Goal: Task Accomplishment & Management: Manage account settings

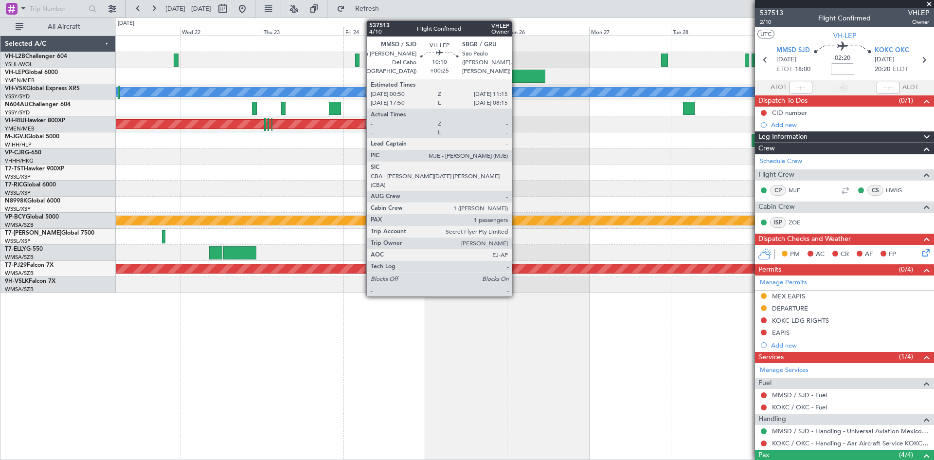
click at [516, 82] on div at bounding box center [526, 76] width 35 height 13
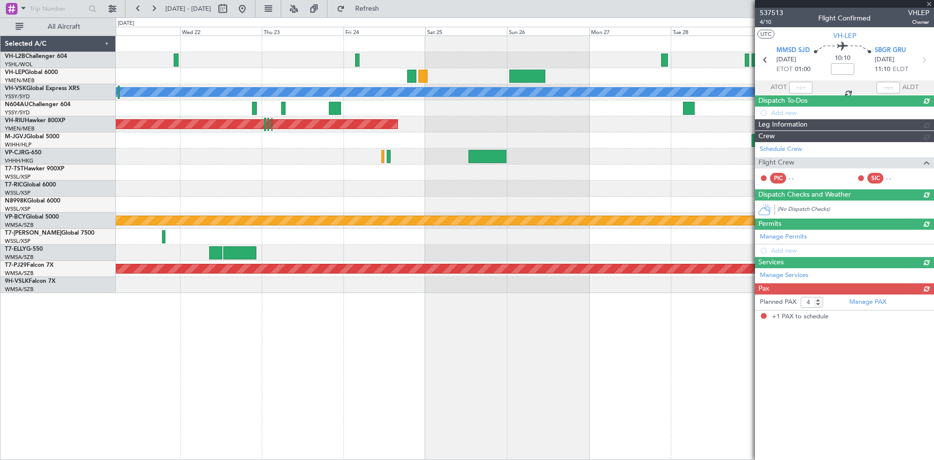
type input "+00:25"
type input "1"
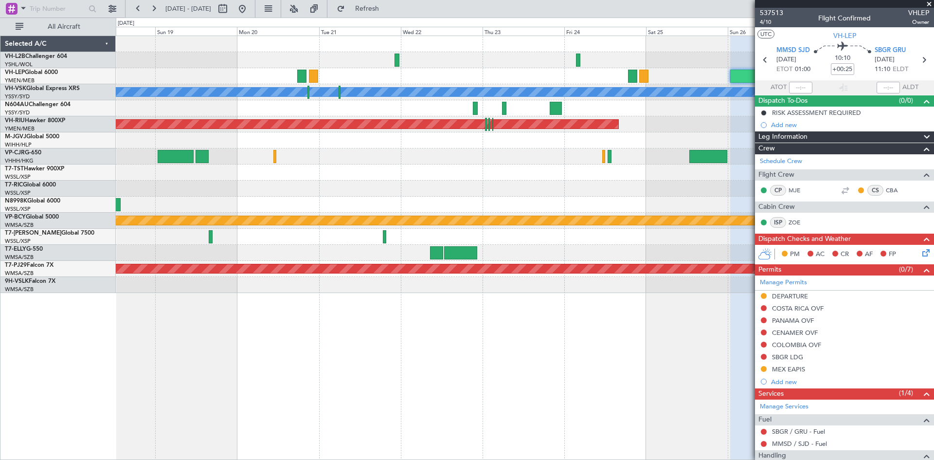
click at [528, 173] on div "Planned Maint [GEOGRAPHIC_DATA] (Seletar)" at bounding box center [524, 172] width 817 height 16
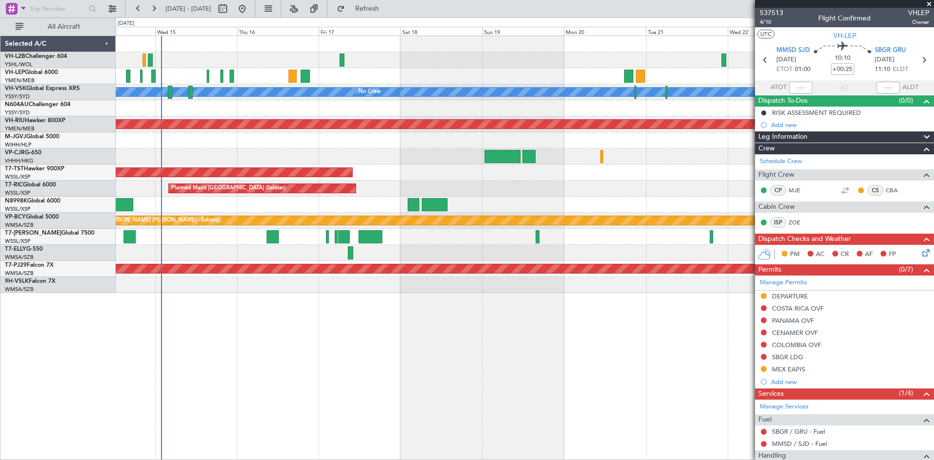
click at [551, 196] on div "Planned Maint [GEOGRAPHIC_DATA] (Seletar)" at bounding box center [524, 188] width 817 height 16
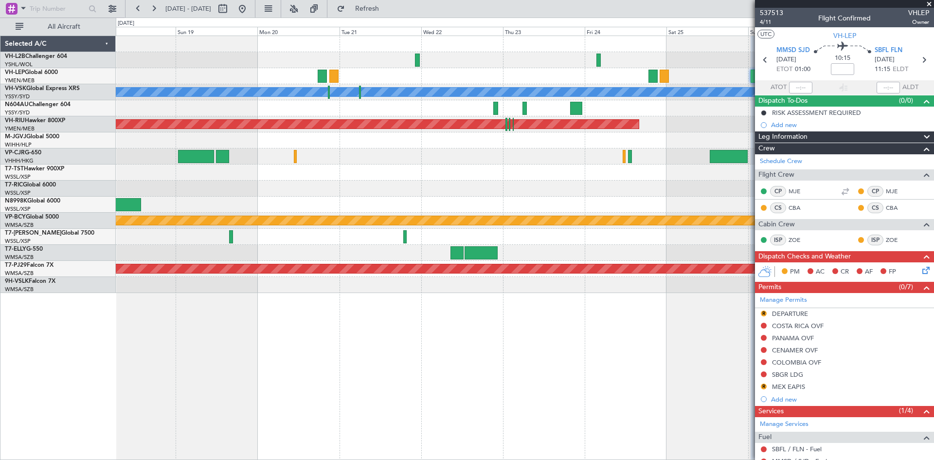
click at [382, 196] on div "[PERSON_NAME] No Crew Planned Maint [GEOGRAPHIC_DATA] ([GEOGRAPHIC_DATA]) Plann…" at bounding box center [524, 164] width 817 height 257
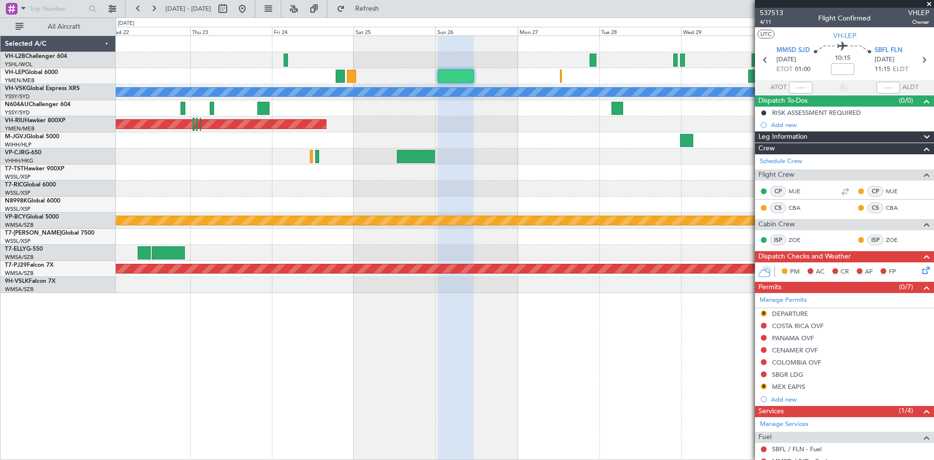
click at [157, 194] on div "[PERSON_NAME] Planned Maint Sydney ([PERSON_NAME] Intl) Planned Maint [GEOGRAPH…" at bounding box center [524, 164] width 817 height 257
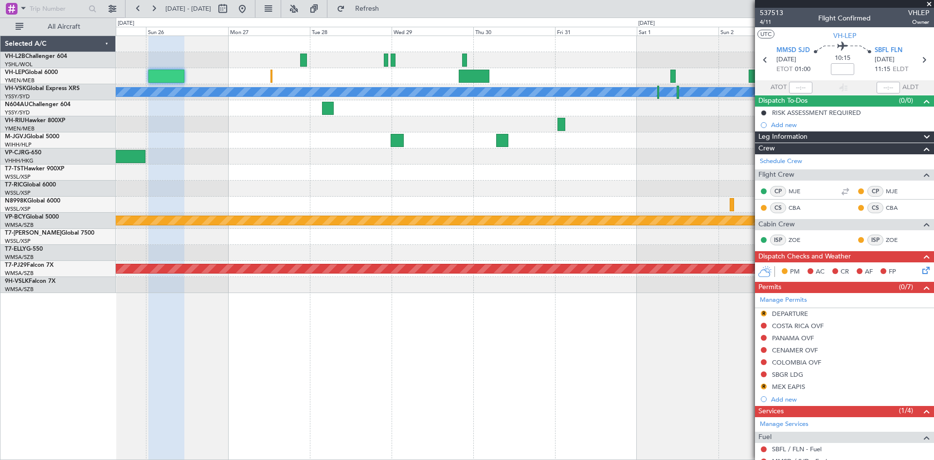
click at [298, 192] on div "[PERSON_NAME] Planned Maint Sydney ([PERSON_NAME] Intl) Planned Maint [GEOGRAPH…" at bounding box center [524, 164] width 817 height 257
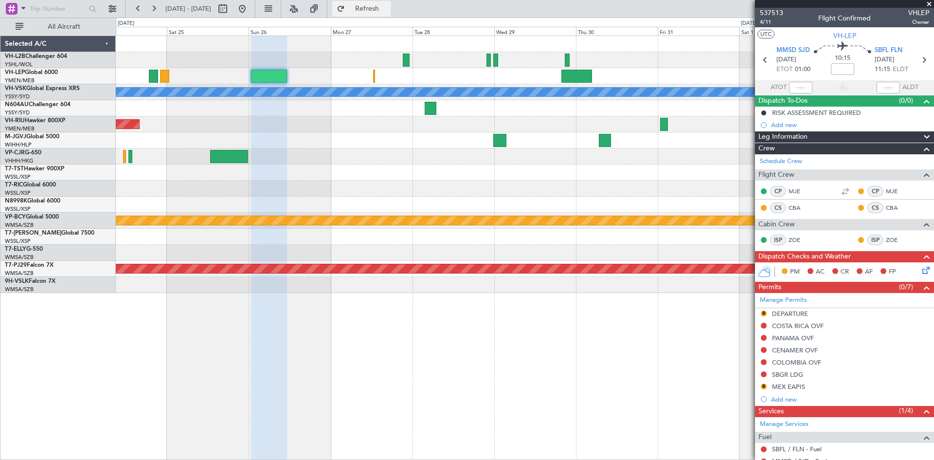
click at [366, 4] on button "Refresh" at bounding box center [361, 9] width 58 height 16
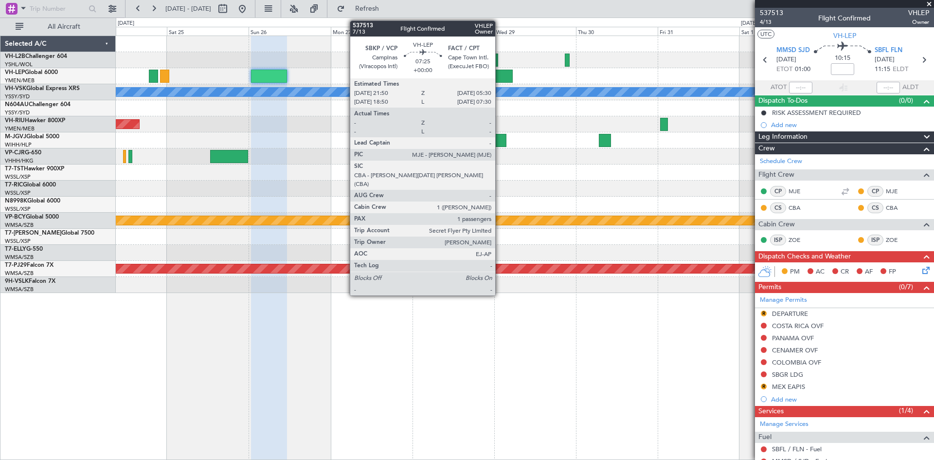
click at [499, 72] on div at bounding box center [499, 76] width 26 height 13
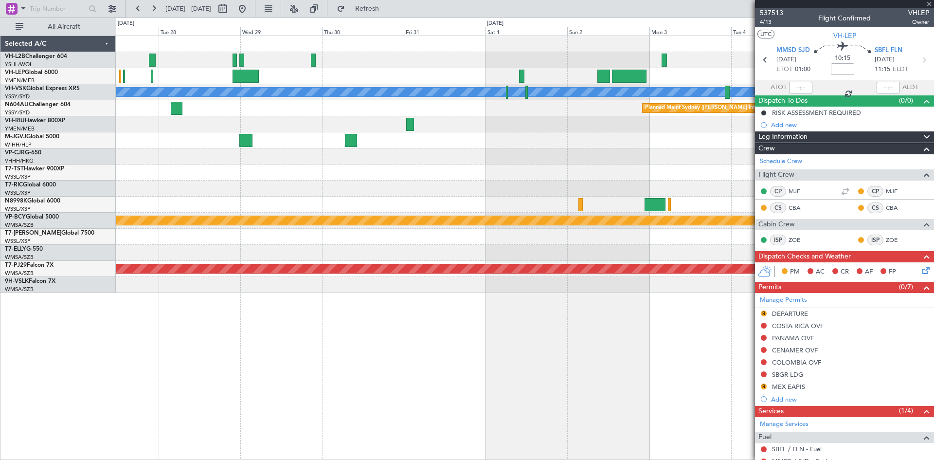
click at [302, 136] on div "[PERSON_NAME] Planned Maint Sydney ([PERSON_NAME] Intl) Planned Maint [GEOGRAPH…" at bounding box center [524, 164] width 817 height 257
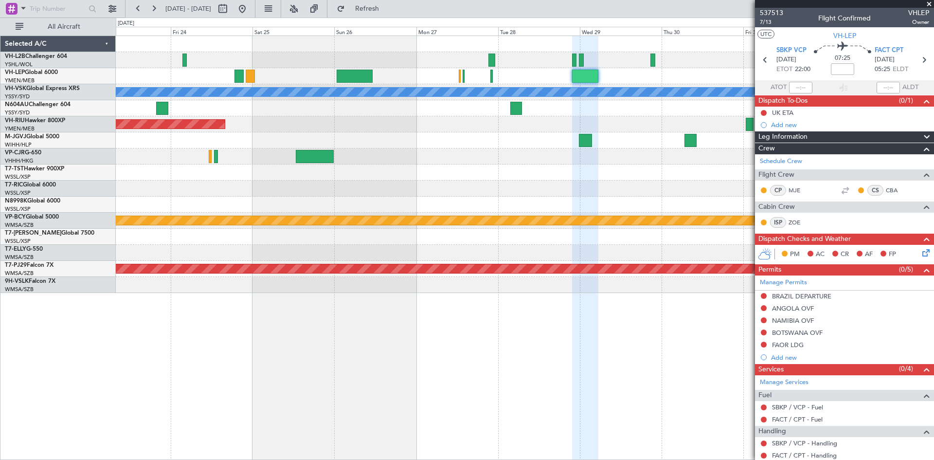
click at [584, 97] on div "[PERSON_NAME] Planned Maint Sydney ([PERSON_NAME] Intl) Planned Maint [GEOGRAPH…" at bounding box center [524, 164] width 817 height 257
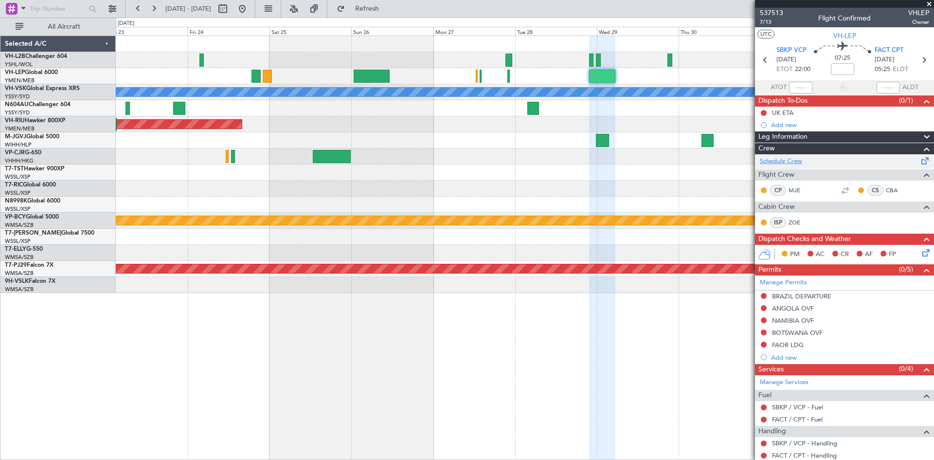
click at [779, 164] on link "Schedule Crew" at bounding box center [781, 162] width 42 height 10
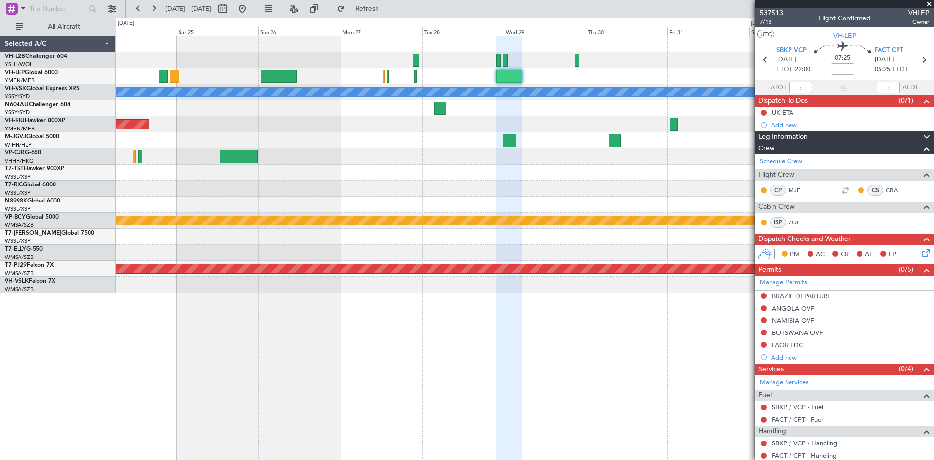
click at [545, 181] on div "[PERSON_NAME] Planned Maint Sydney ([PERSON_NAME] Intl) Planned Maint [GEOGRAPH…" at bounding box center [524, 164] width 817 height 257
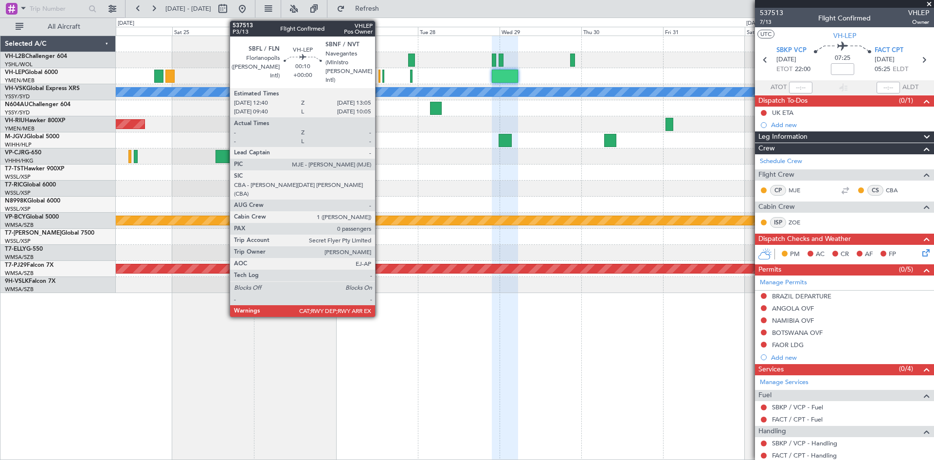
click at [379, 80] on div at bounding box center [378, 76] width 1 height 13
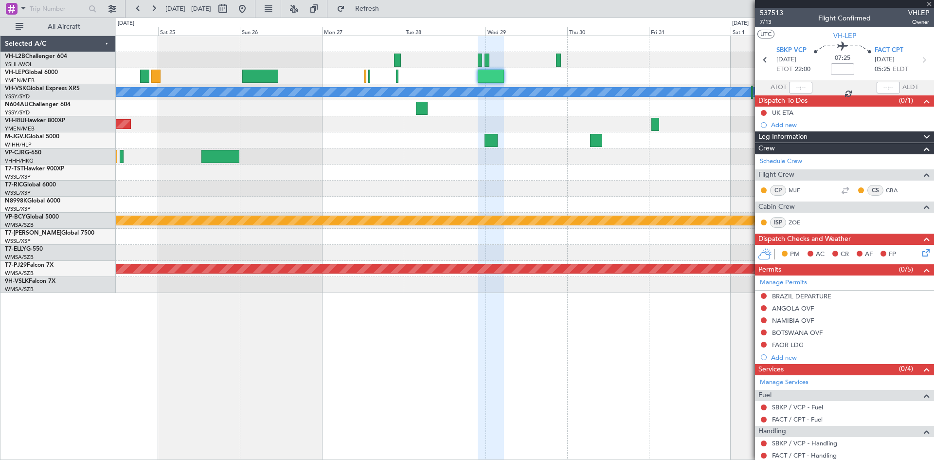
click at [389, 129] on div "Planned Maint [GEOGRAPHIC_DATA] ([GEOGRAPHIC_DATA])" at bounding box center [524, 124] width 817 height 16
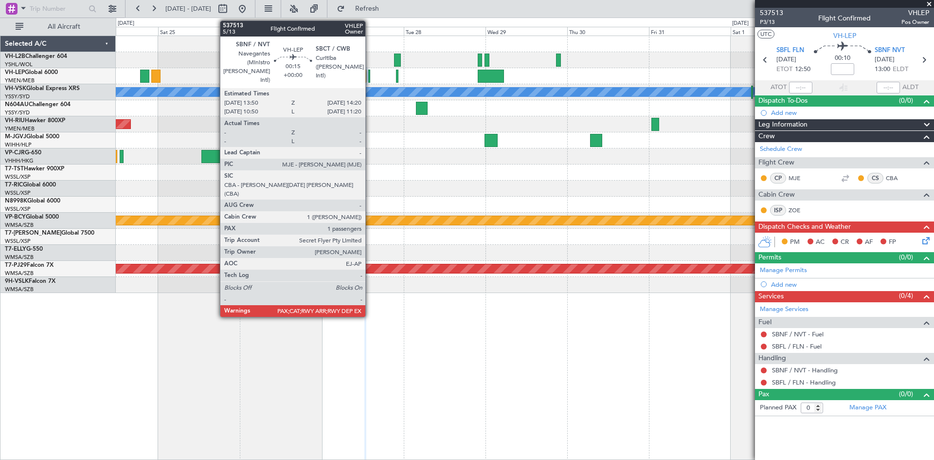
click at [370, 78] on div at bounding box center [369, 76] width 2 height 13
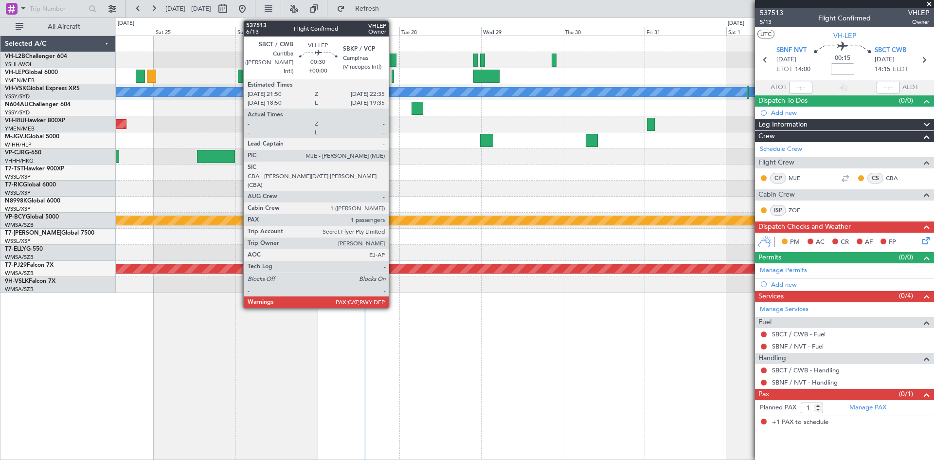
click at [393, 81] on div at bounding box center [392, 76] width 3 height 13
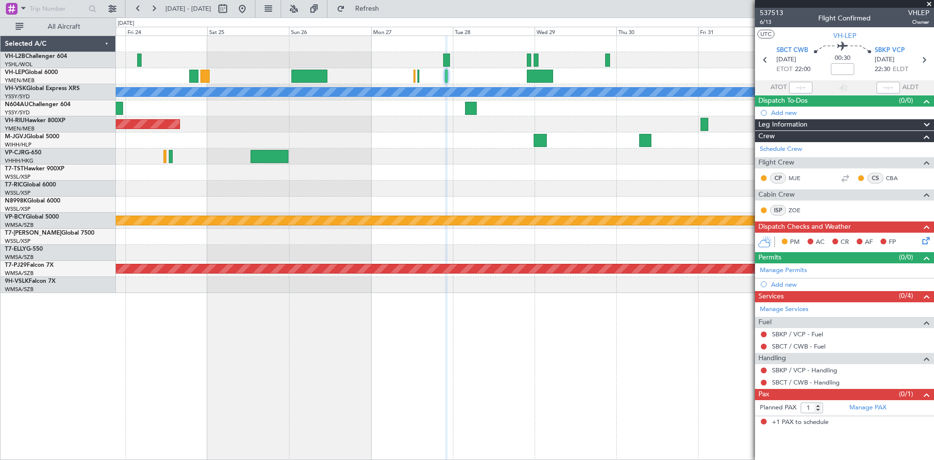
click at [514, 118] on div "Planned Maint [GEOGRAPHIC_DATA] ([GEOGRAPHIC_DATA])" at bounding box center [524, 124] width 817 height 16
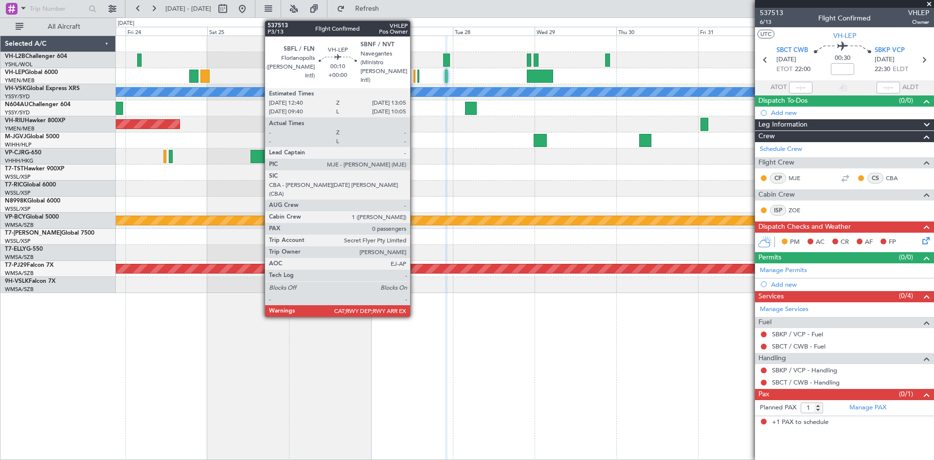
click at [414, 80] on div at bounding box center [413, 76] width 1 height 13
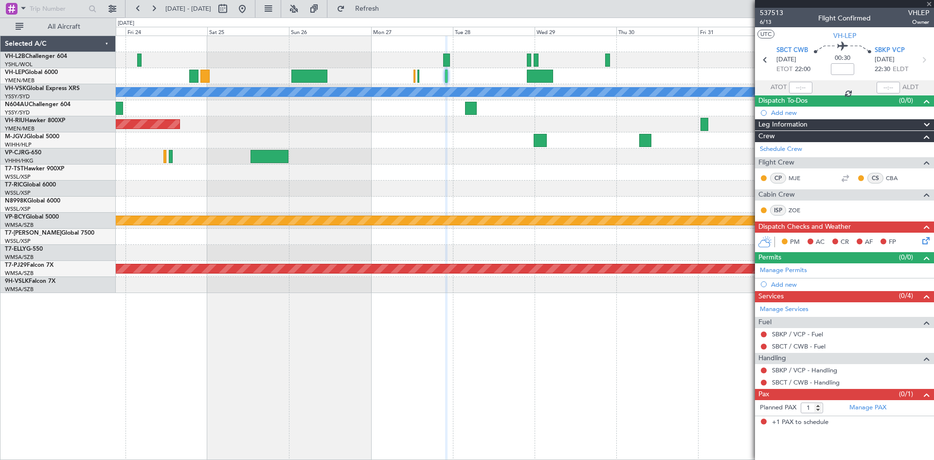
type input "0"
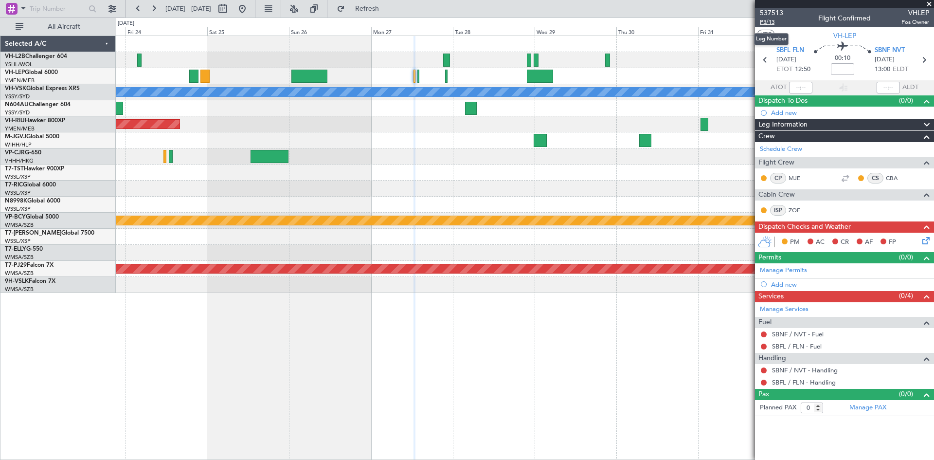
click at [767, 23] on span "P3/13" at bounding box center [771, 22] width 23 height 8
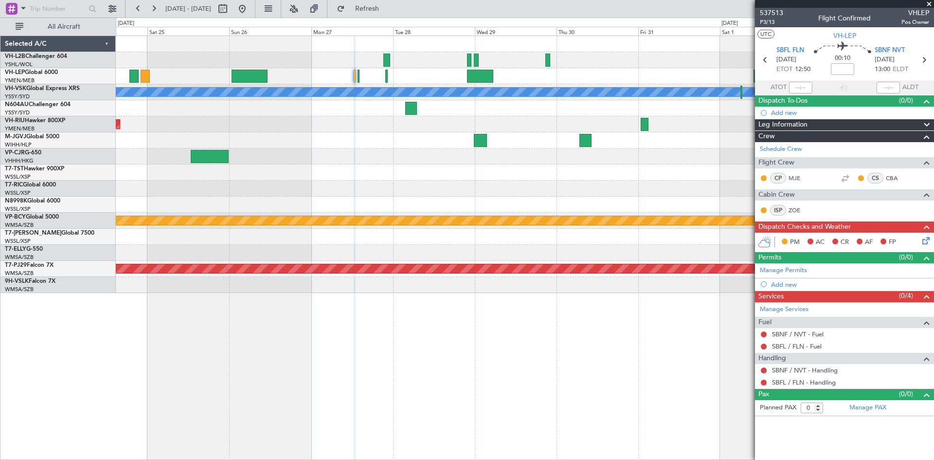
click at [543, 133] on div "[PERSON_NAME] Planned Maint Sydney ([PERSON_NAME] Intl) Planned Maint [GEOGRAPH…" at bounding box center [524, 164] width 817 height 257
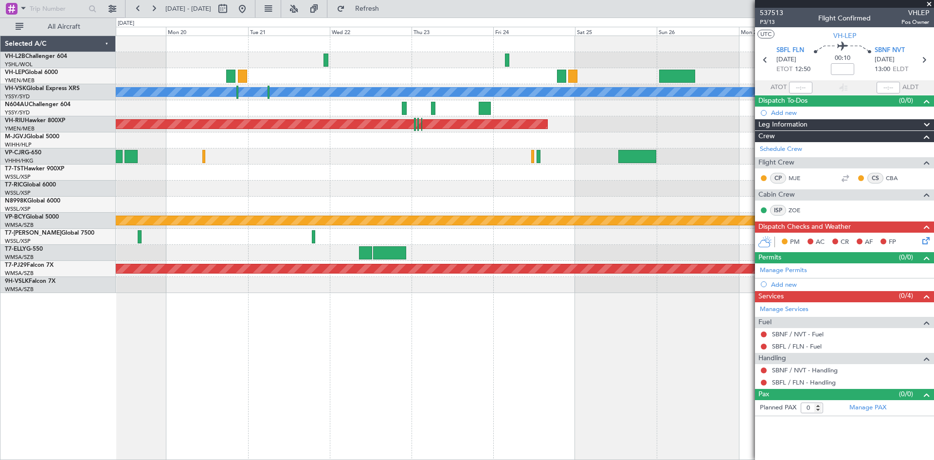
click at [578, 209] on div "[PERSON_NAME] No Crew Planned Maint [GEOGRAPHIC_DATA] ([GEOGRAPHIC_DATA]) Plann…" at bounding box center [524, 164] width 817 height 257
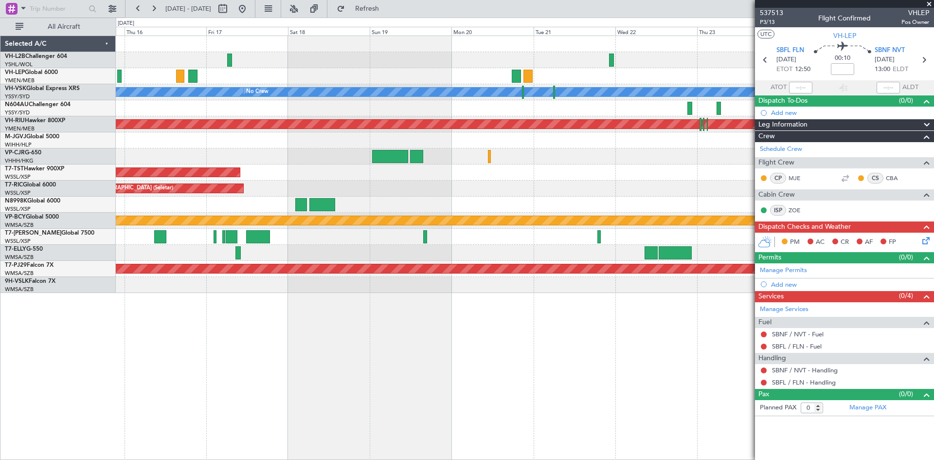
click at [611, 197] on div "[PERSON_NAME] No Crew Planned Maint [GEOGRAPHIC_DATA] ([GEOGRAPHIC_DATA]) Plann…" at bounding box center [524, 164] width 817 height 257
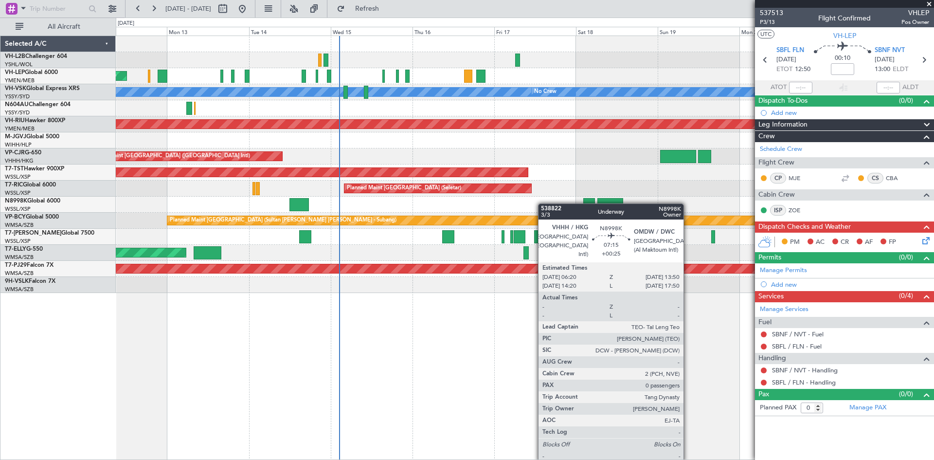
click at [599, 205] on div "Unplanned Maint Wichita (Wichita Mid-continent) [PERSON_NAME] No Crew Planned M…" at bounding box center [524, 164] width 817 height 257
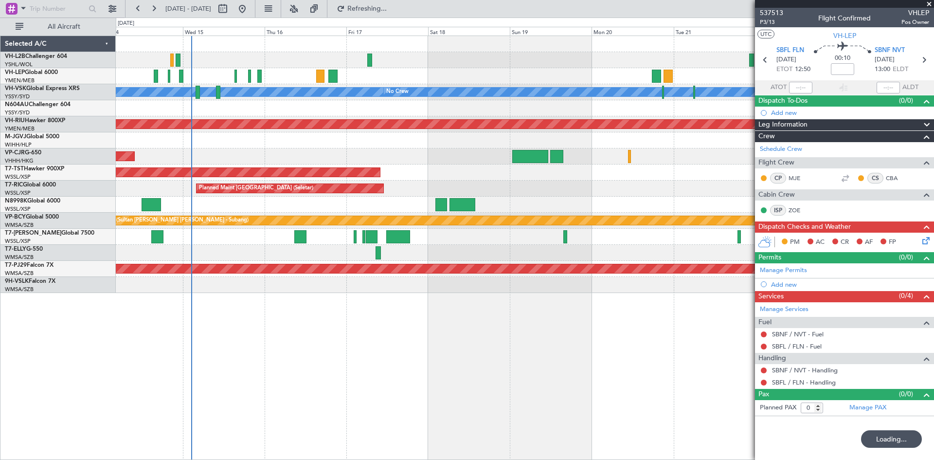
click at [266, 155] on div "Planned Maint [GEOGRAPHIC_DATA] ([GEOGRAPHIC_DATA] Intl)" at bounding box center [524, 156] width 817 height 16
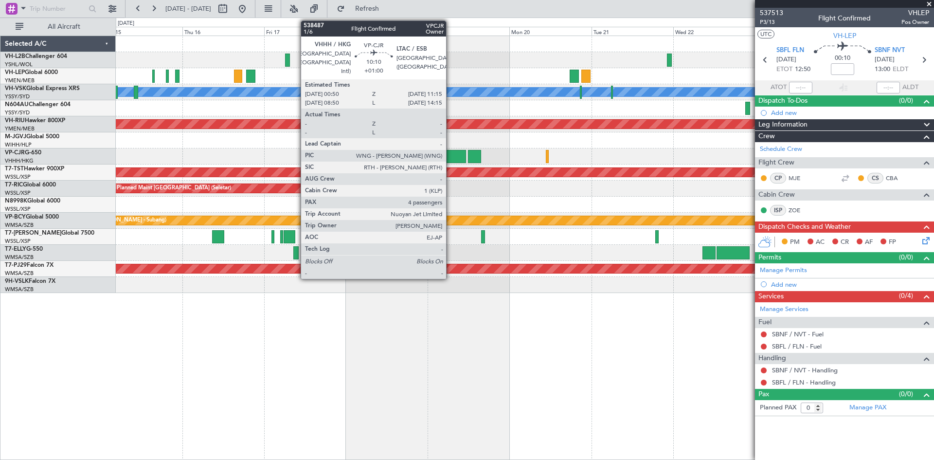
click at [450, 154] on div at bounding box center [447, 156] width 35 height 13
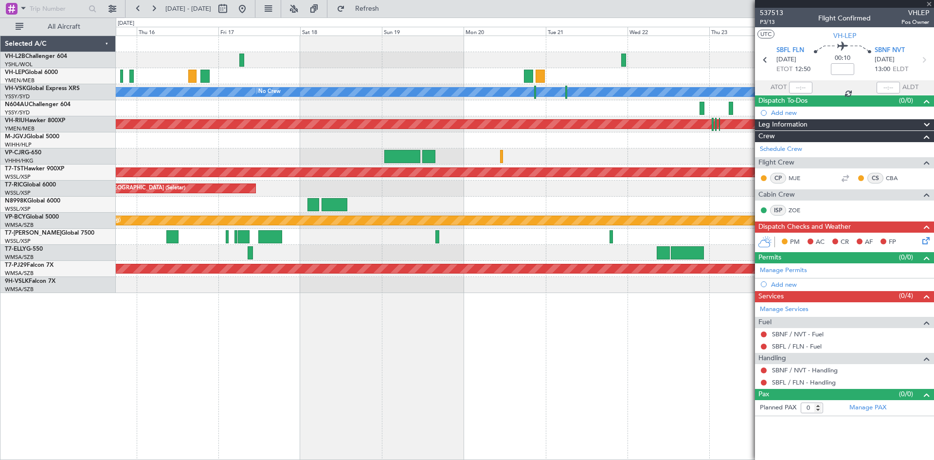
click at [544, 156] on div "Planned Maint [GEOGRAPHIC_DATA] ([GEOGRAPHIC_DATA] Intl)" at bounding box center [524, 156] width 817 height 16
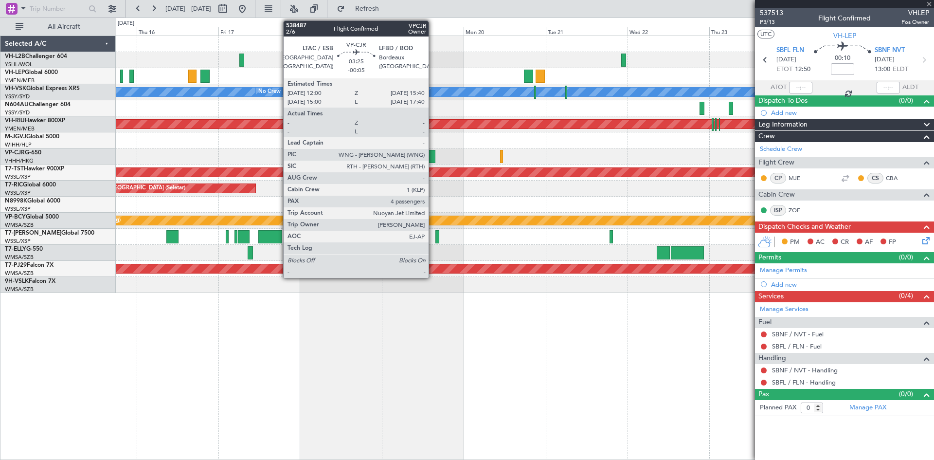
type input "+01:00"
type input "4"
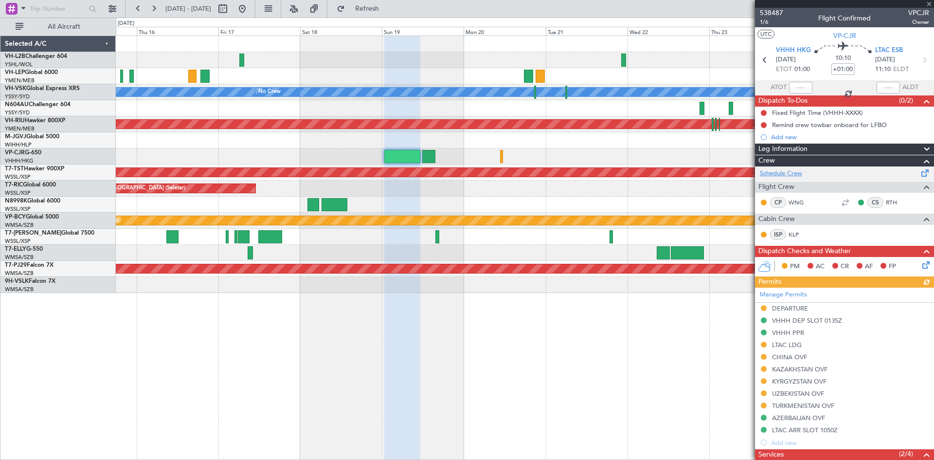
click at [776, 174] on link "Schedule Crew" at bounding box center [781, 174] width 42 height 10
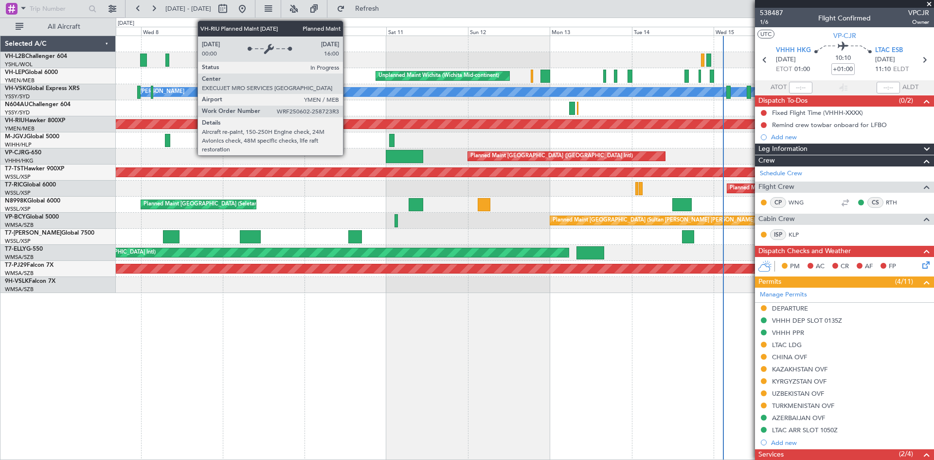
click at [643, 122] on div "Planned Maint [GEOGRAPHIC_DATA] ([GEOGRAPHIC_DATA])" at bounding box center [536, 124] width 1934 height 9
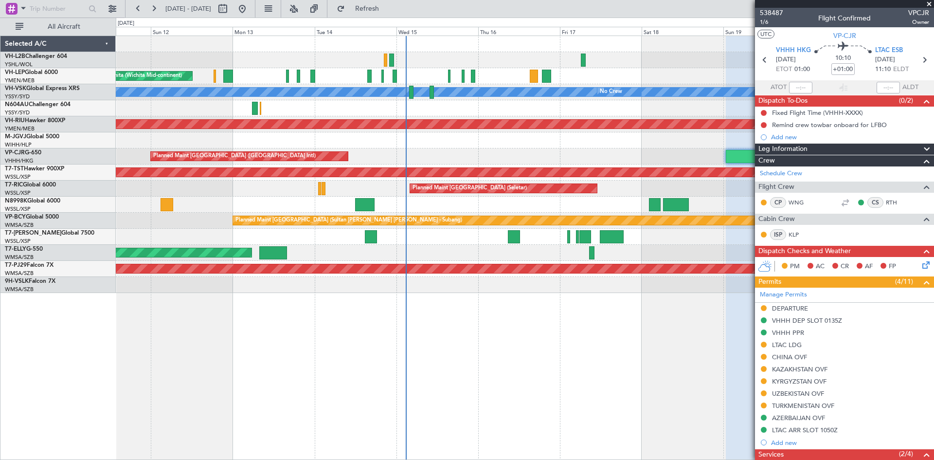
click at [187, 146] on div "Planned Maint [GEOGRAPHIC_DATA] (Seletar)" at bounding box center [524, 140] width 817 height 16
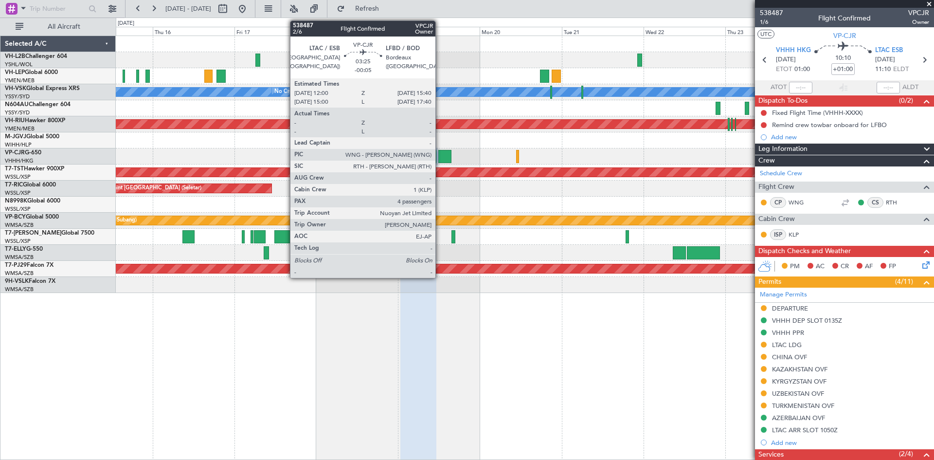
click at [440, 151] on div at bounding box center [444, 156] width 13 height 13
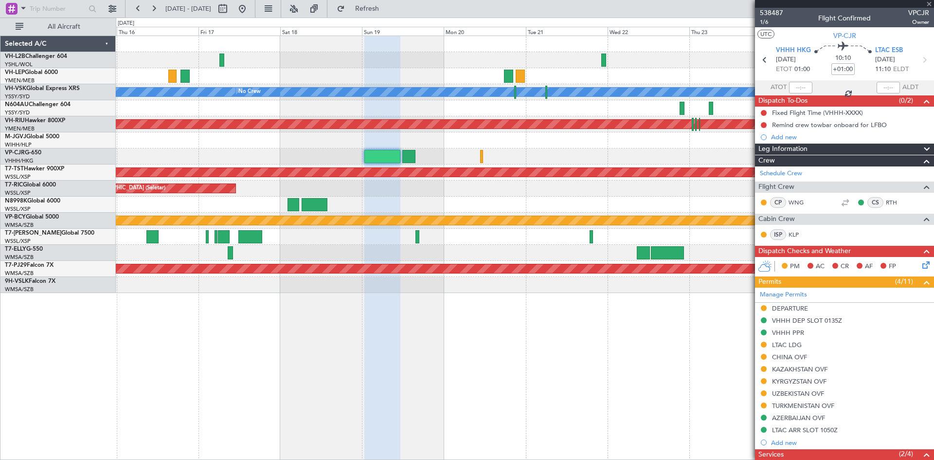
click at [445, 155] on div "Planned Maint [GEOGRAPHIC_DATA] ([GEOGRAPHIC_DATA] Intl)" at bounding box center [524, 156] width 817 height 16
type input "-00:05"
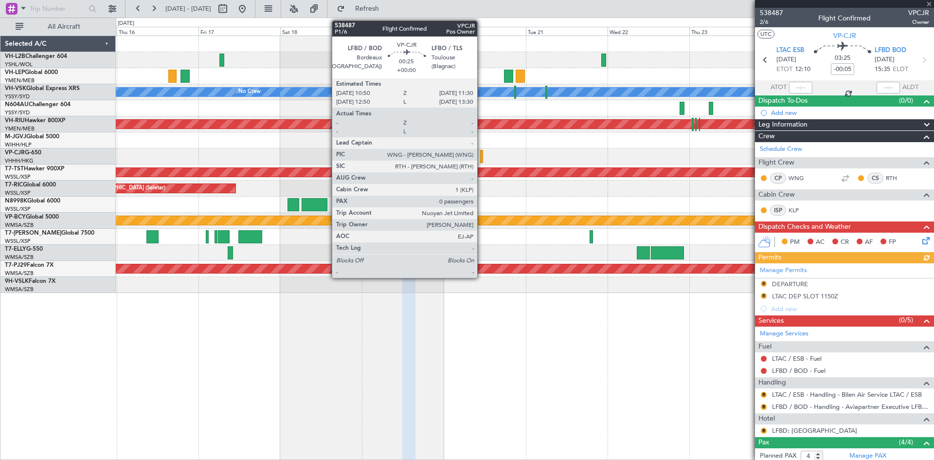
click at [481, 156] on div at bounding box center [481, 156] width 2 height 13
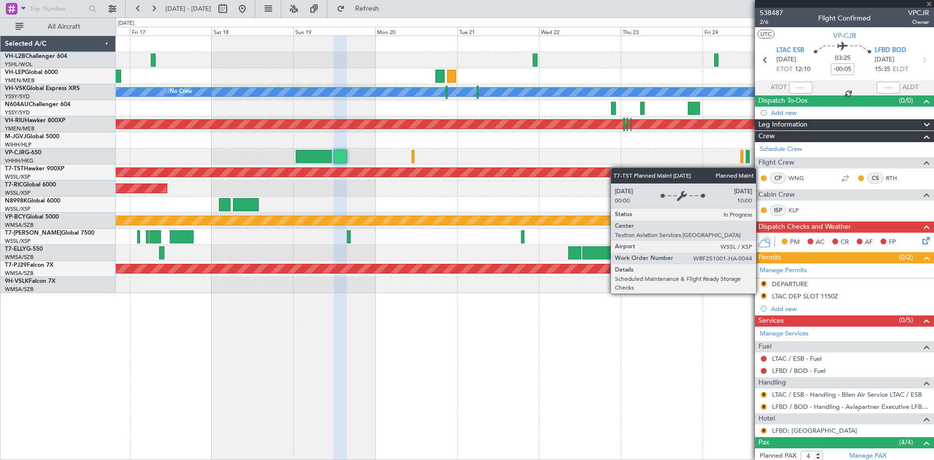
click at [575, 169] on div "[PERSON_NAME] No Crew Planned Maint [GEOGRAPHIC_DATA] ([GEOGRAPHIC_DATA]) Plann…" at bounding box center [524, 164] width 817 height 257
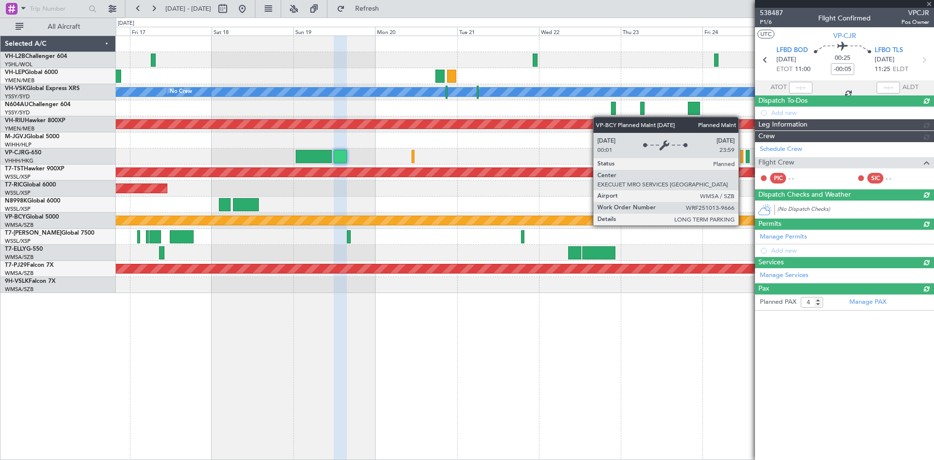
type input "0"
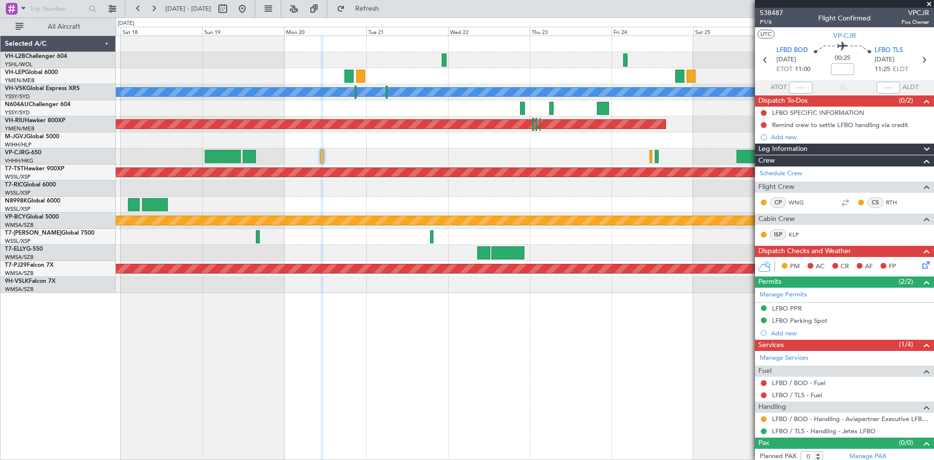
click at [491, 164] on div "[PERSON_NAME] No Crew Planned Maint [GEOGRAPHIC_DATA] ([GEOGRAPHIC_DATA]) Plann…" at bounding box center [524, 164] width 817 height 257
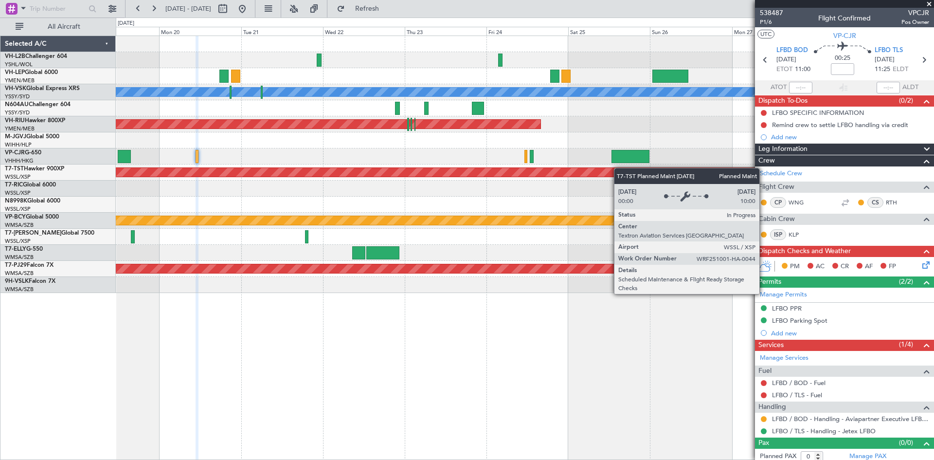
click at [548, 170] on div "[PERSON_NAME] No Crew Planned Maint [GEOGRAPHIC_DATA] ([GEOGRAPHIC_DATA]) Plann…" at bounding box center [524, 164] width 817 height 257
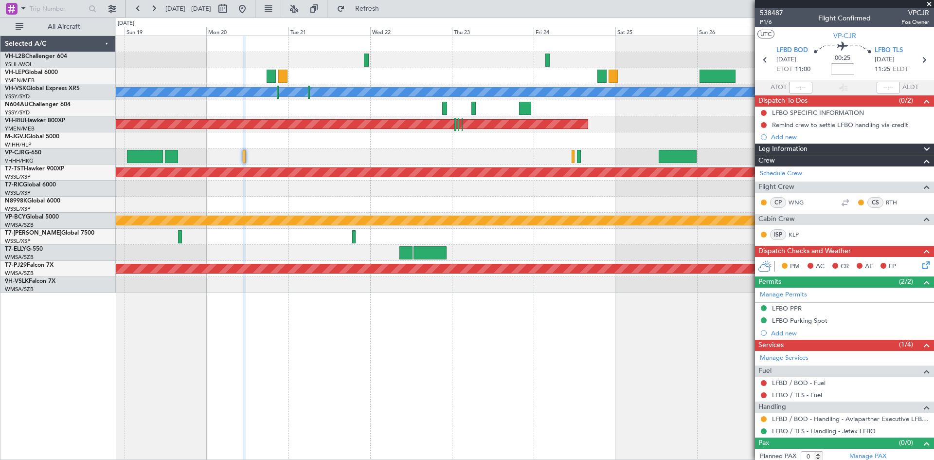
click at [315, 70] on div "[PERSON_NAME] No Crew Planned Maint [GEOGRAPHIC_DATA] ([GEOGRAPHIC_DATA]) Plann…" at bounding box center [524, 164] width 817 height 257
